Goal: Information Seeking & Learning: Find specific fact

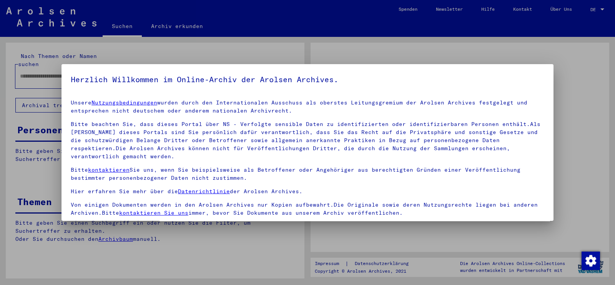
type input "*******"
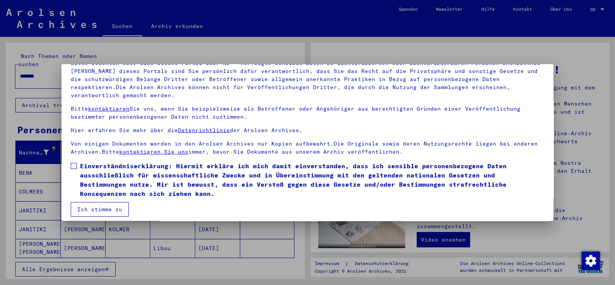
scroll to position [65, 0]
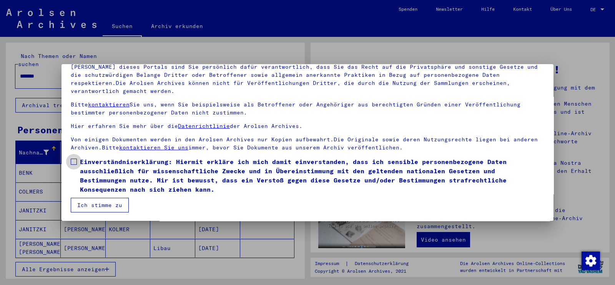
click at [74, 161] on span at bounding box center [74, 162] width 6 height 6
click at [97, 206] on button "Ich stimme zu" at bounding box center [100, 205] width 58 height 15
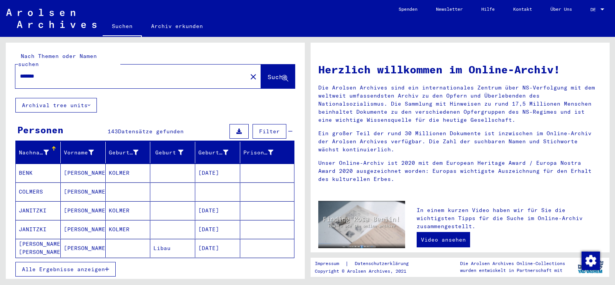
click at [85, 266] on span "Alle Ergebnisse anzeigen" at bounding box center [63, 269] width 83 height 7
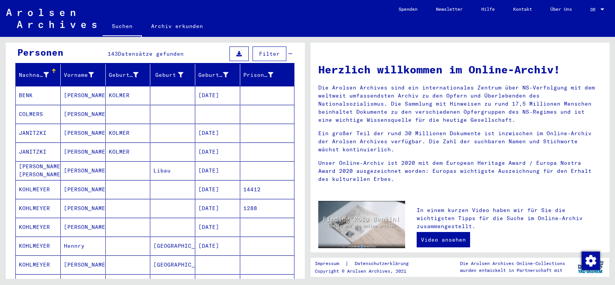
scroll to position [18, 0]
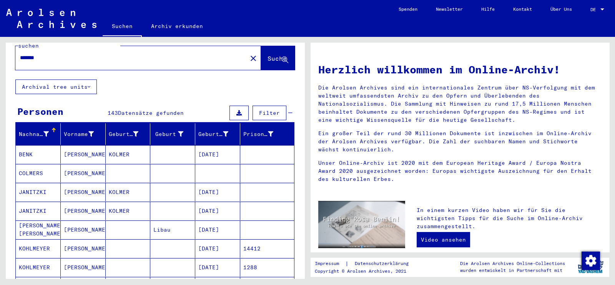
click at [29, 164] on mat-cell "COLMERS" at bounding box center [38, 173] width 45 height 18
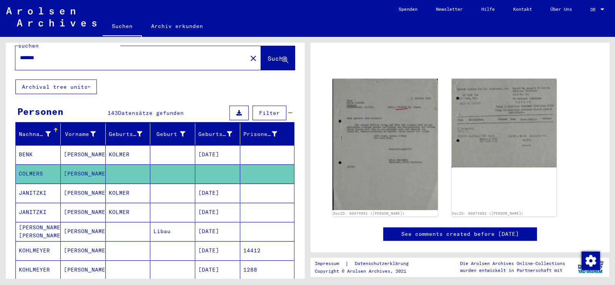
scroll to position [58, 0]
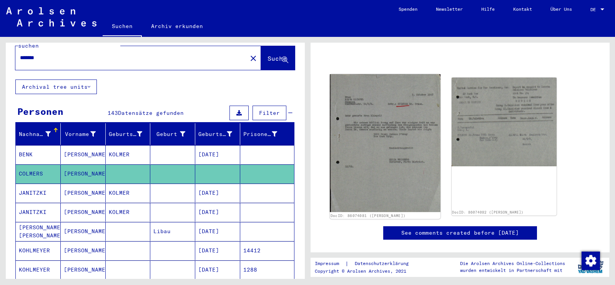
click at [357, 113] on img at bounding box center [385, 143] width 110 height 138
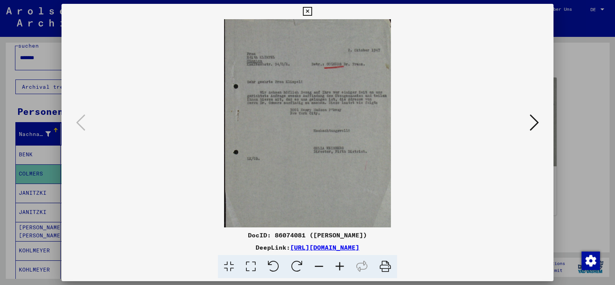
click at [343, 269] on icon at bounding box center [339, 266] width 21 height 23
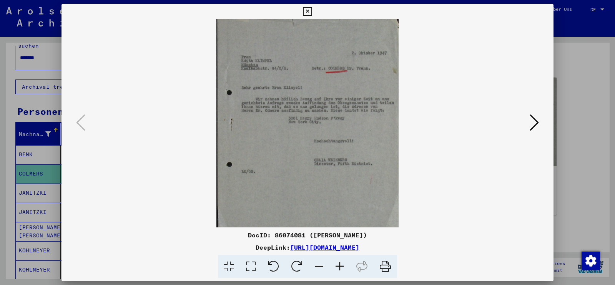
click at [343, 269] on icon at bounding box center [339, 266] width 21 height 23
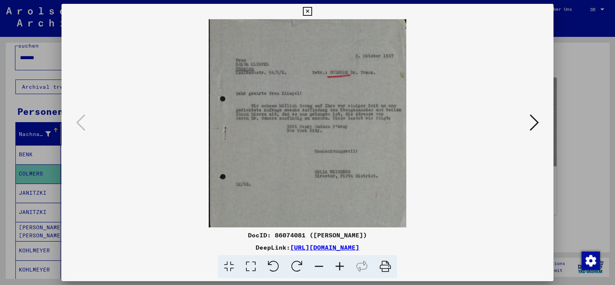
click at [343, 269] on icon at bounding box center [339, 266] width 21 height 23
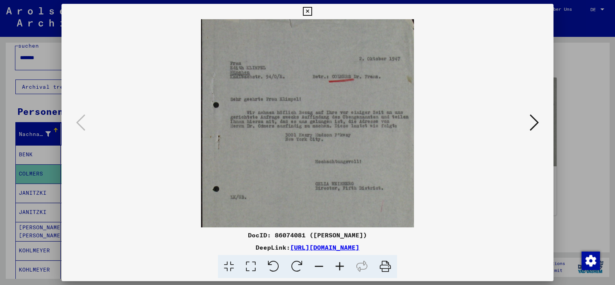
click at [343, 269] on icon at bounding box center [339, 266] width 21 height 23
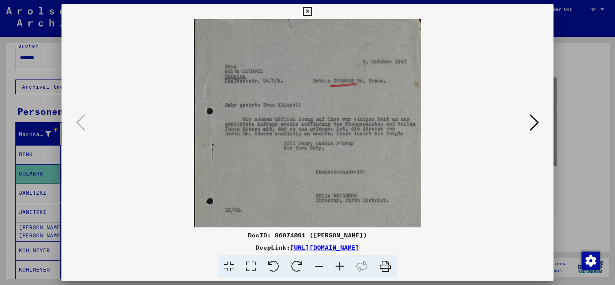
click at [343, 269] on icon at bounding box center [339, 266] width 21 height 23
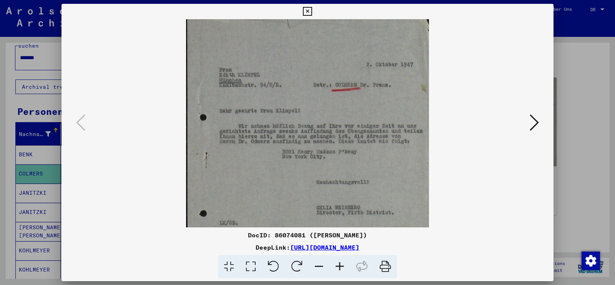
click at [343, 269] on icon at bounding box center [339, 266] width 21 height 23
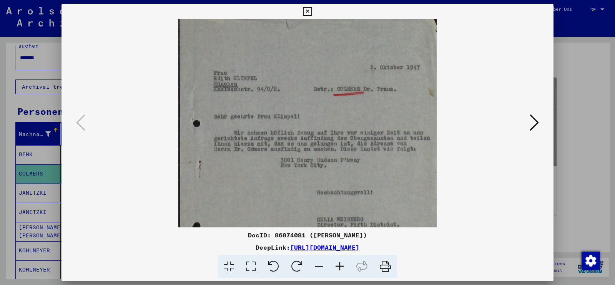
click at [343, 269] on icon at bounding box center [339, 266] width 21 height 23
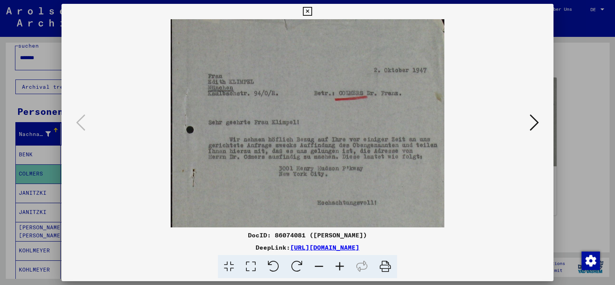
click at [343, 269] on icon at bounding box center [339, 266] width 21 height 23
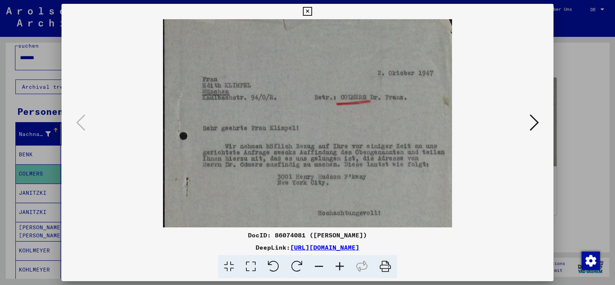
click at [343, 269] on icon at bounding box center [339, 266] width 21 height 23
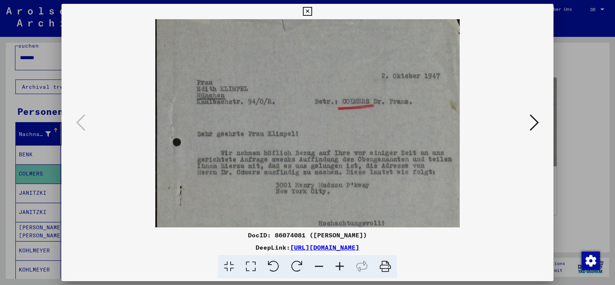
click at [343, 269] on icon at bounding box center [339, 266] width 21 height 23
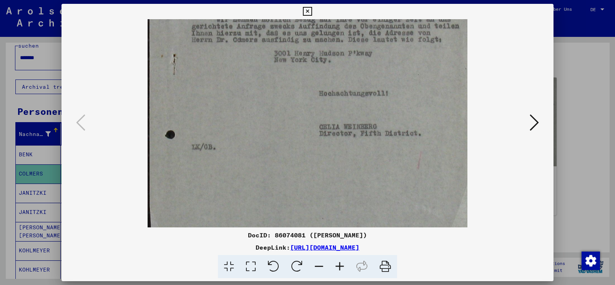
drag, startPoint x: 439, startPoint y: 183, endPoint x: 420, endPoint y: 42, distance: 142.3
click at [420, 42] on img at bounding box center [308, 79] width 320 height 400
click at [534, 130] on icon at bounding box center [533, 122] width 9 height 18
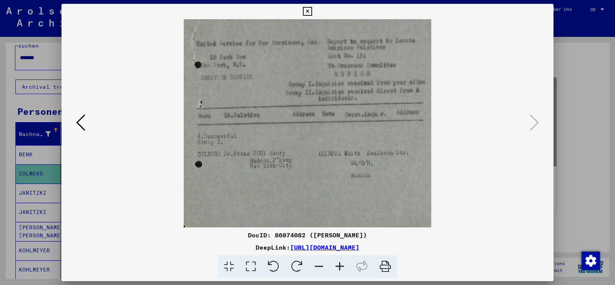
click at [324, 160] on img at bounding box center [307, 123] width 247 height 208
click at [343, 269] on icon at bounding box center [339, 266] width 21 height 23
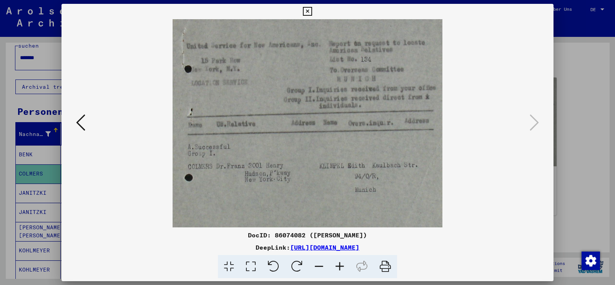
click at [343, 269] on icon at bounding box center [339, 266] width 21 height 23
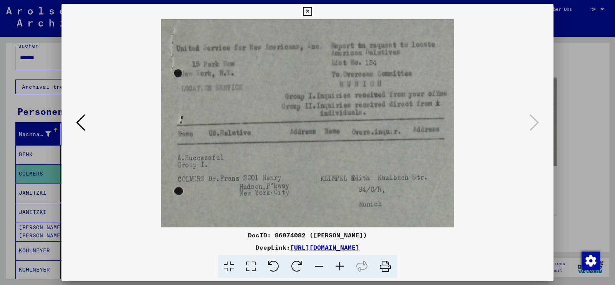
click at [343, 269] on icon at bounding box center [339, 266] width 21 height 23
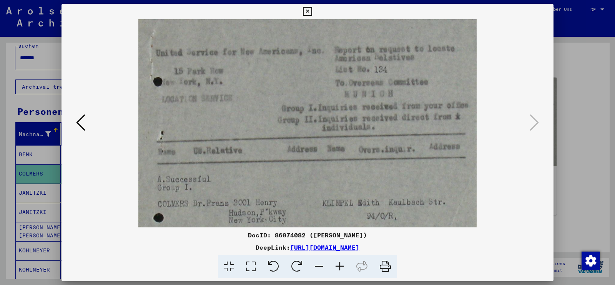
click at [343, 269] on icon at bounding box center [339, 266] width 21 height 23
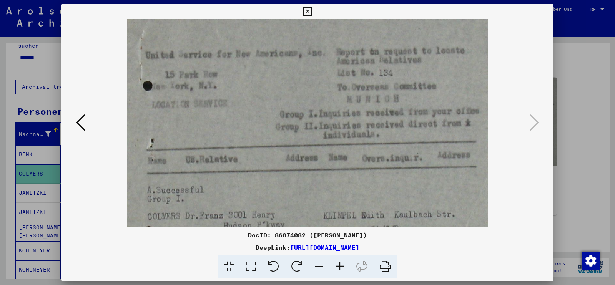
click at [343, 269] on icon at bounding box center [339, 266] width 21 height 23
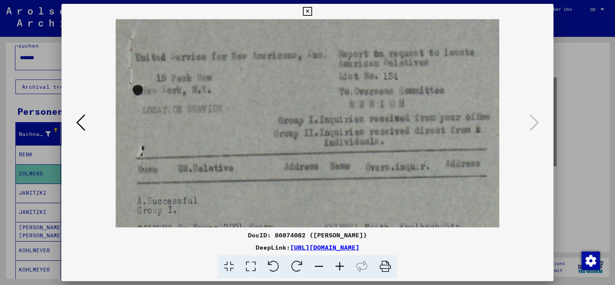
click at [343, 269] on icon at bounding box center [339, 266] width 21 height 23
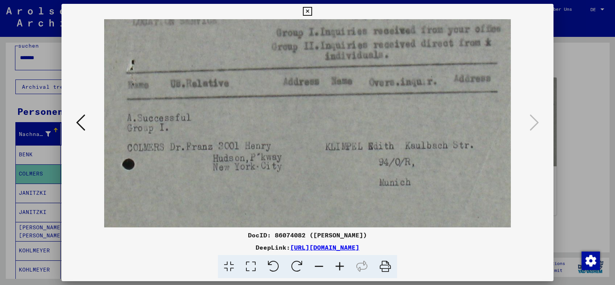
scroll to position [134, 0]
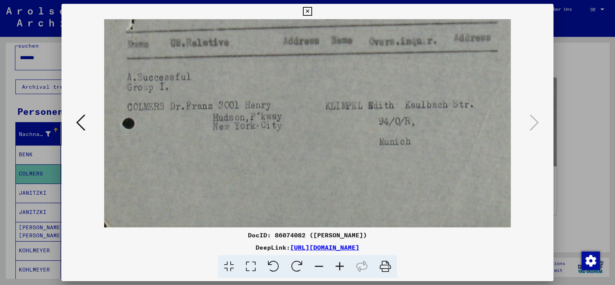
drag, startPoint x: 433, startPoint y: 189, endPoint x: 436, endPoint y: 47, distance: 141.8
click at [436, 47] on img at bounding box center [307, 56] width 407 height 343
click at [307, 9] on icon at bounding box center [307, 11] width 9 height 9
